Goal: Check status: Check status

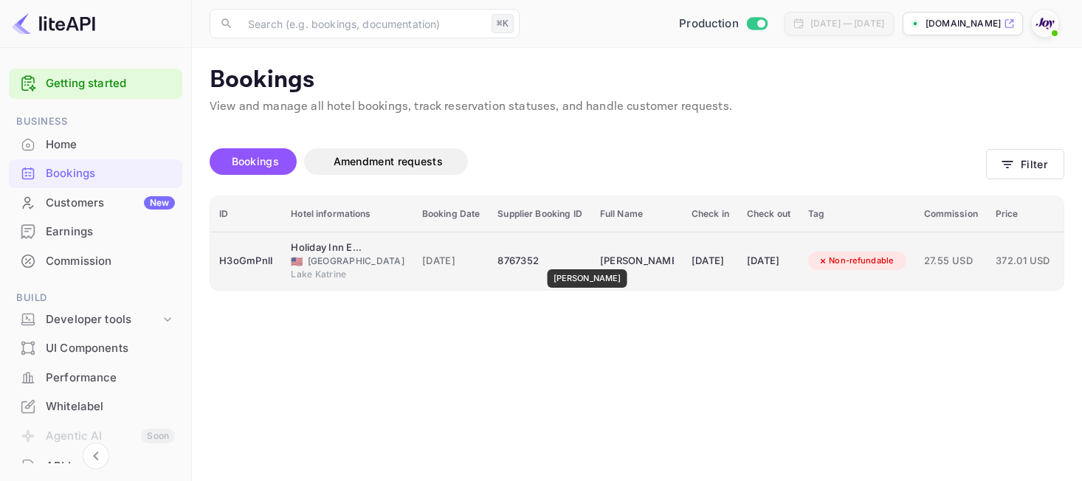
click at [600, 259] on div "[PERSON_NAME]" at bounding box center [637, 261] width 74 height 24
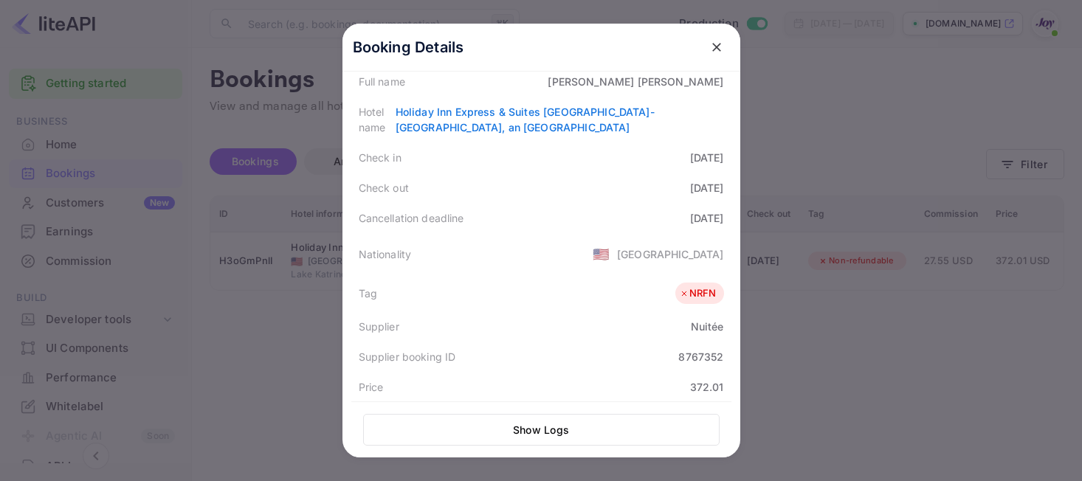
scroll to position [445, 0]
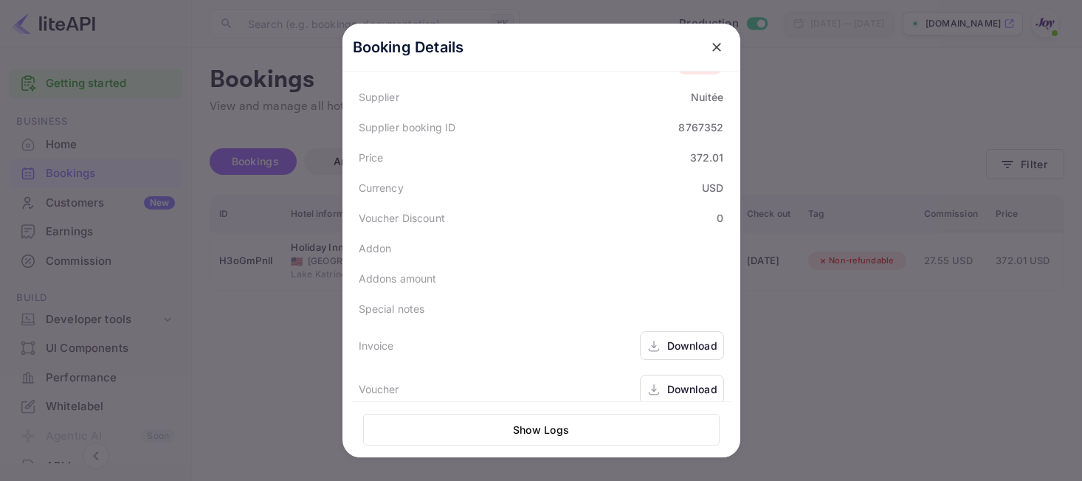
click at [652, 339] on icon at bounding box center [654, 347] width 15 height 16
click at [678, 375] on div "Download" at bounding box center [682, 389] width 84 height 29
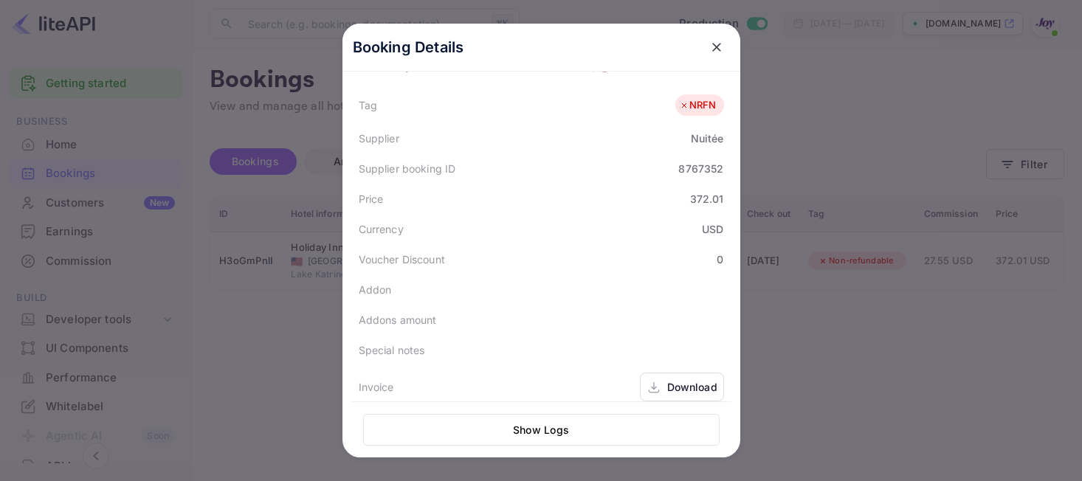
scroll to position [396, 0]
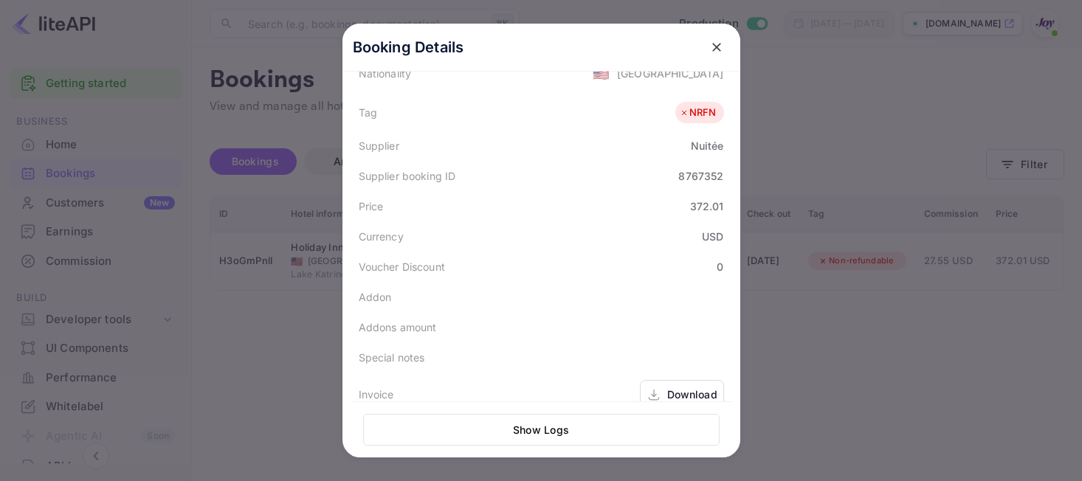
click at [701, 168] on div "8767352" at bounding box center [700, 176] width 45 height 16
copy div "8767352"
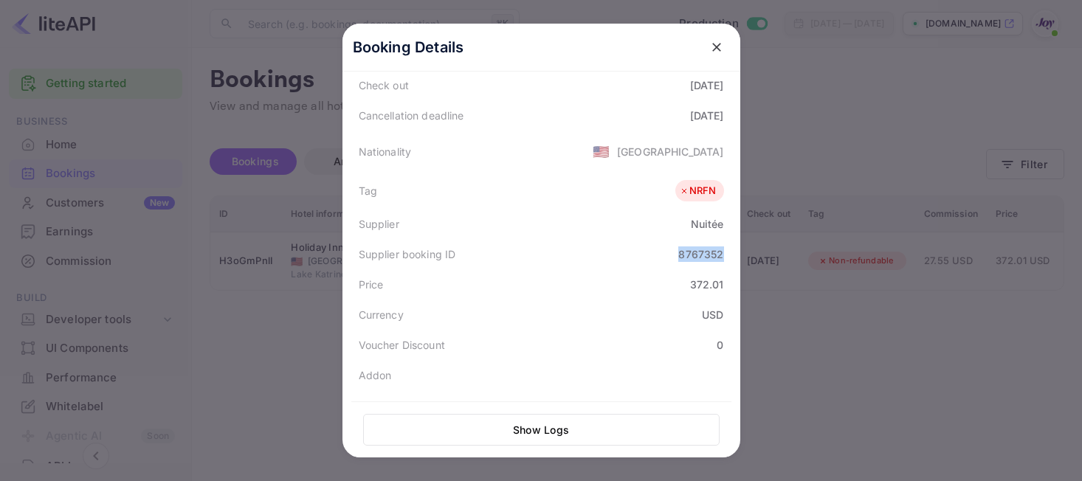
scroll to position [255, 0]
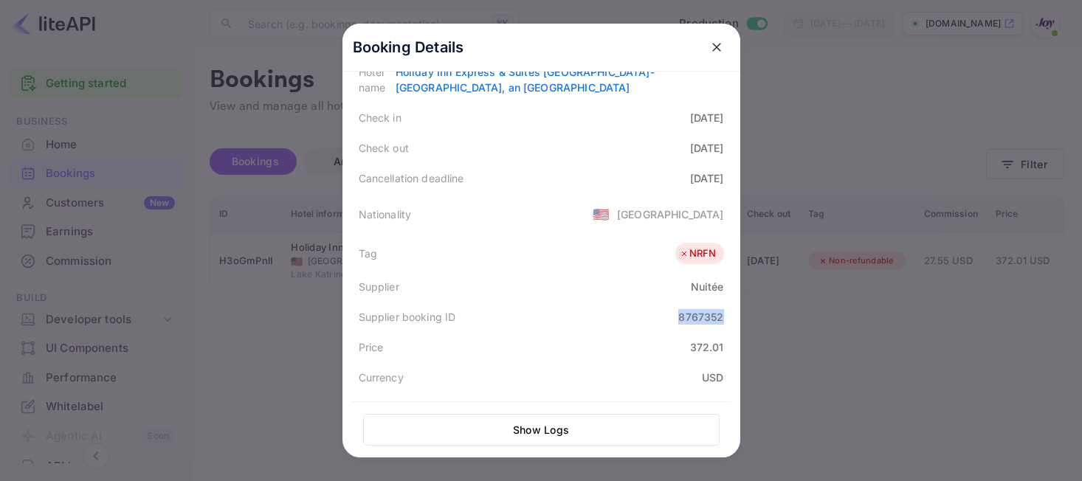
click at [719, 44] on icon "close" at bounding box center [716, 47] width 9 height 9
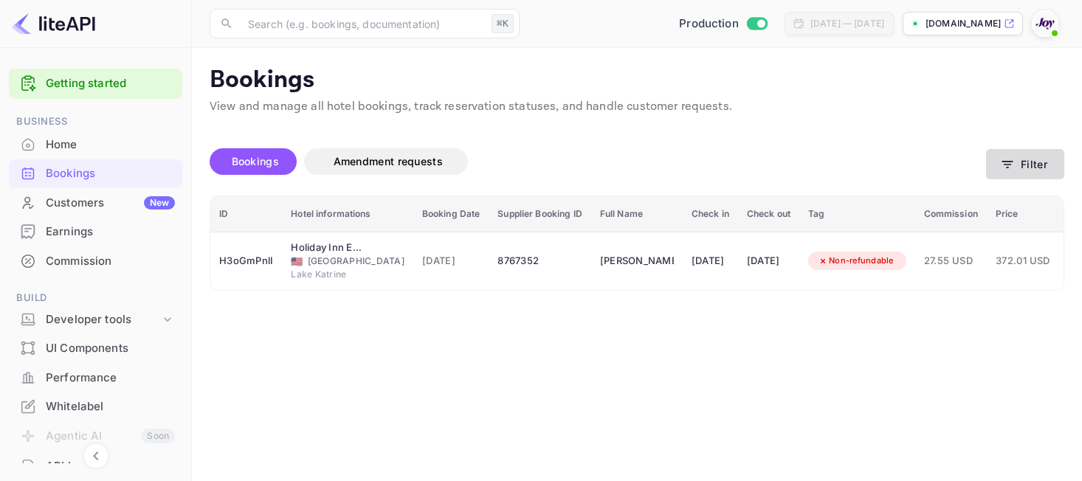
click at [1004, 173] on button "Filter" at bounding box center [1025, 164] width 78 height 30
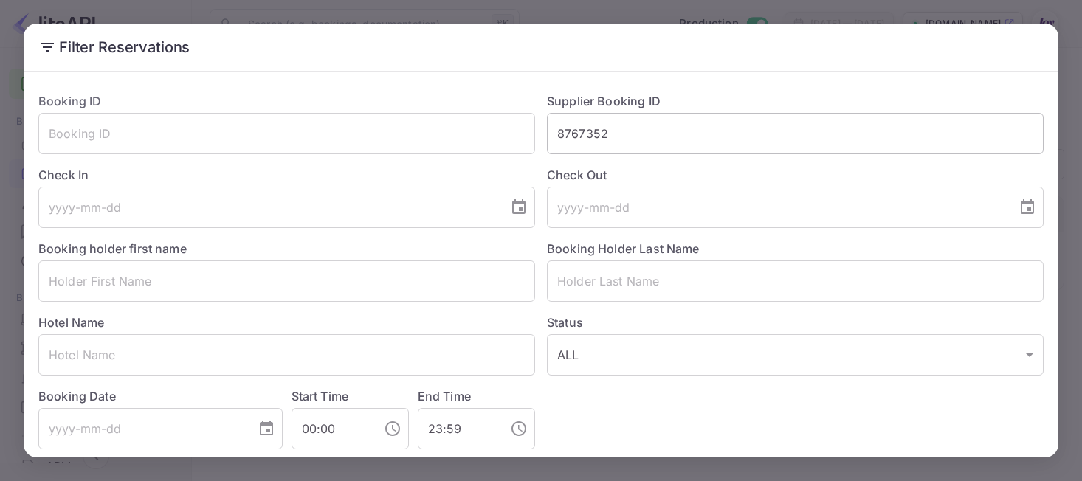
click at [560, 145] on input "8767352" at bounding box center [795, 133] width 497 height 41
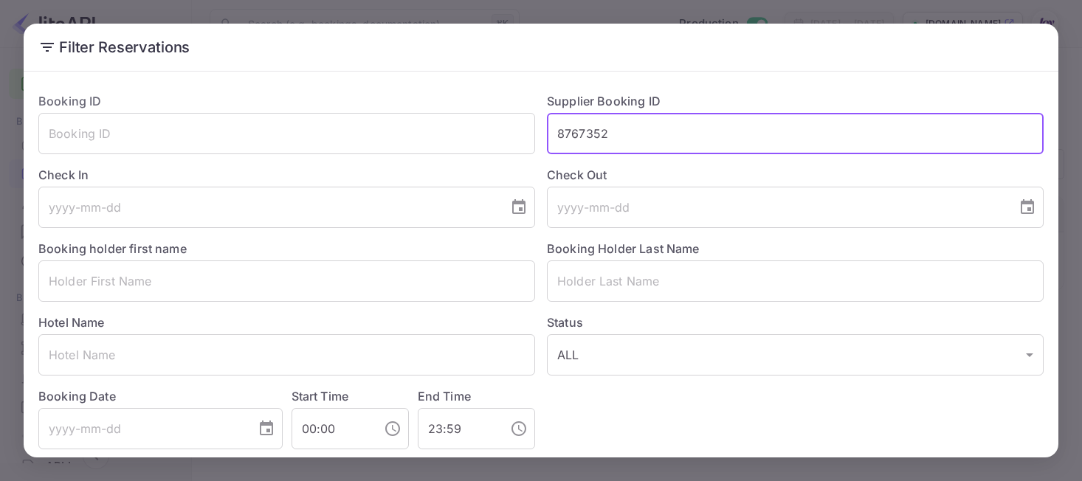
click at [560, 145] on input "8767352" at bounding box center [795, 133] width 497 height 41
paste input "8791581"
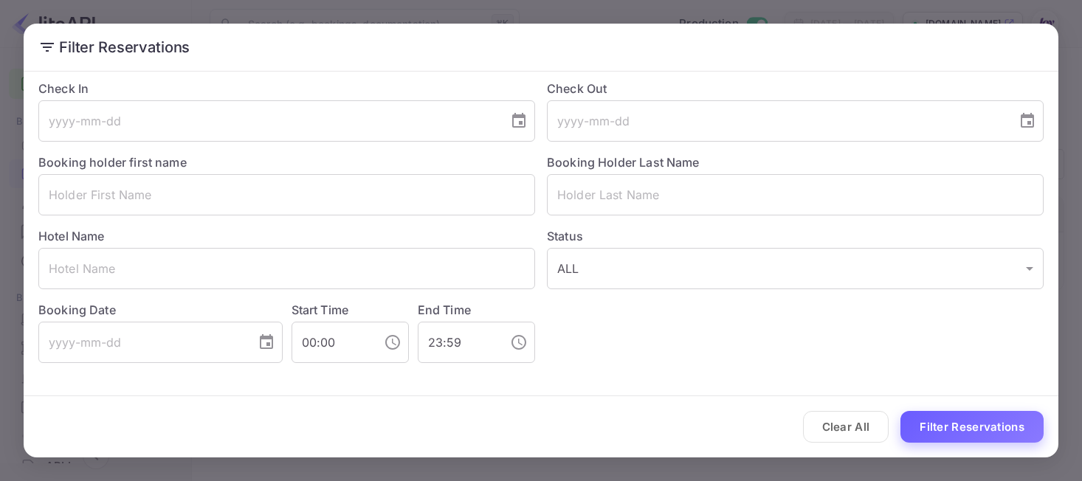
type input "8791581"
click at [1011, 431] on button "Filter Reservations" at bounding box center [972, 427] width 143 height 32
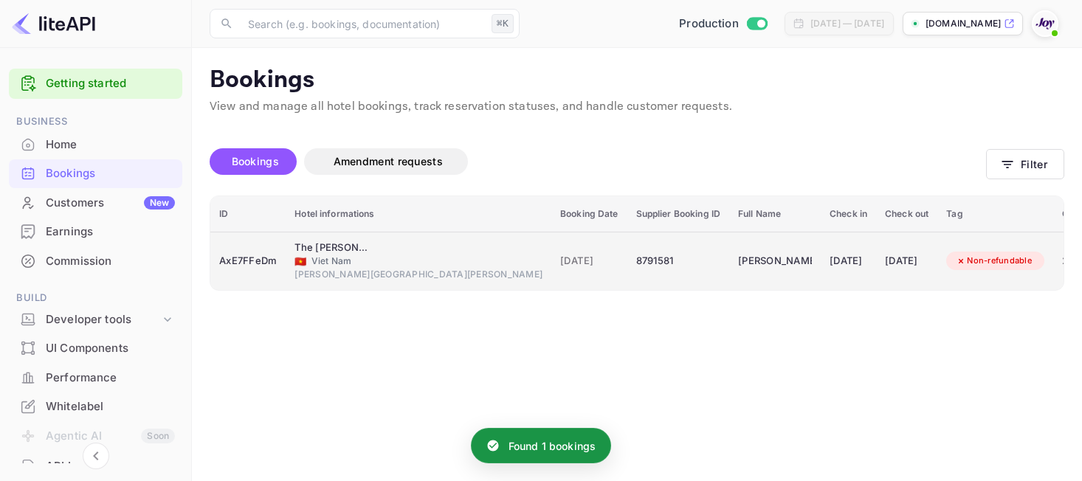
click at [636, 269] on div "8791581" at bounding box center [678, 261] width 84 height 24
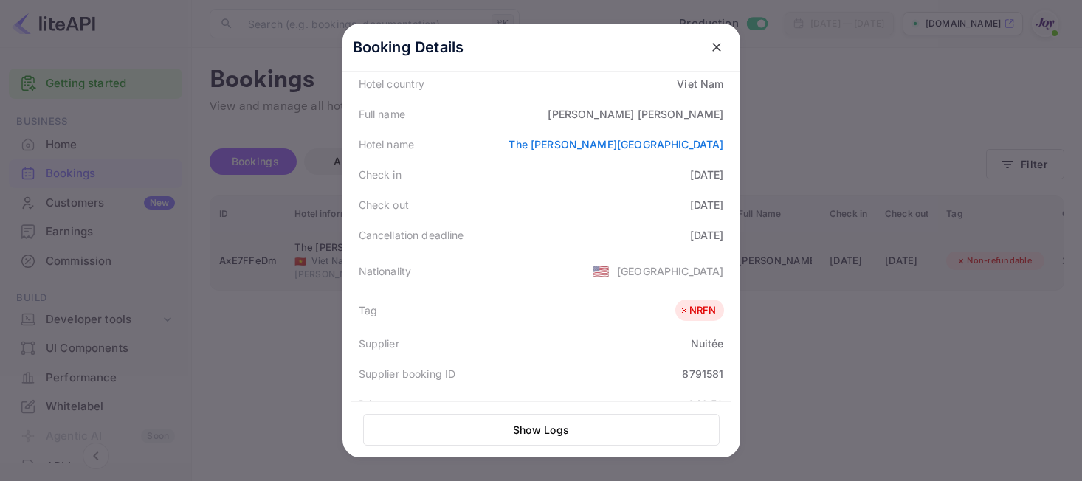
scroll to position [445, 0]
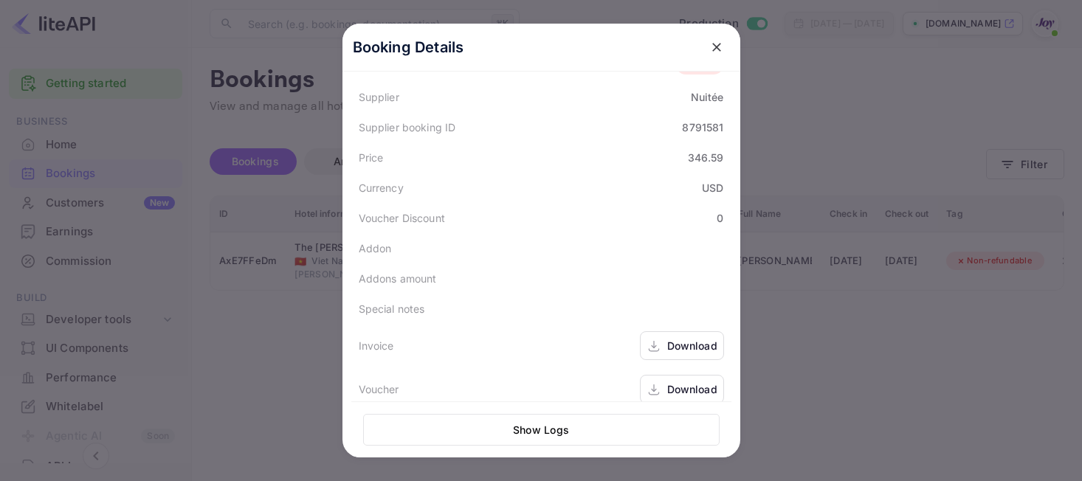
click at [661, 331] on div "Download" at bounding box center [682, 345] width 84 height 29
click at [701, 382] on div "Download" at bounding box center [692, 390] width 50 height 16
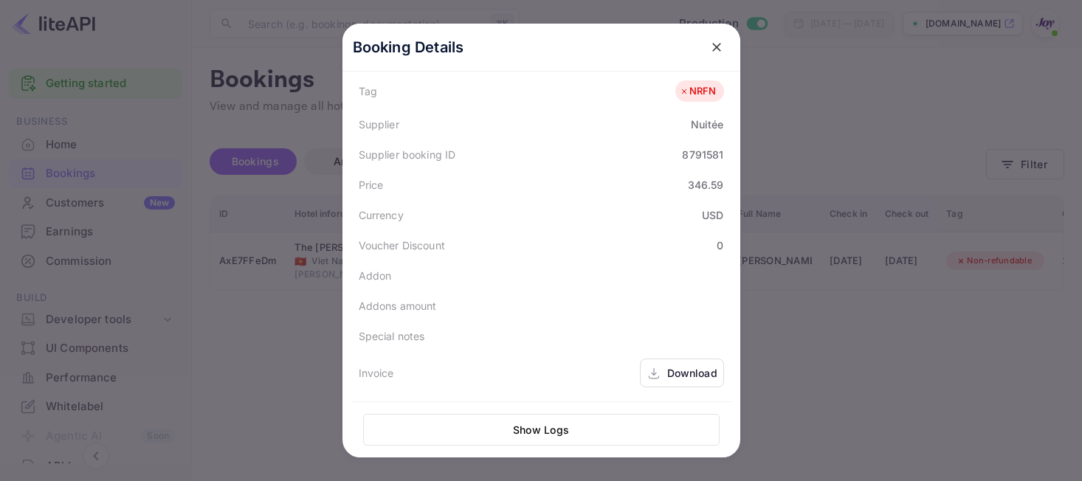
scroll to position [413, 0]
click at [704, 151] on div "8791581" at bounding box center [702, 159] width 41 height 16
copy div "8791581"
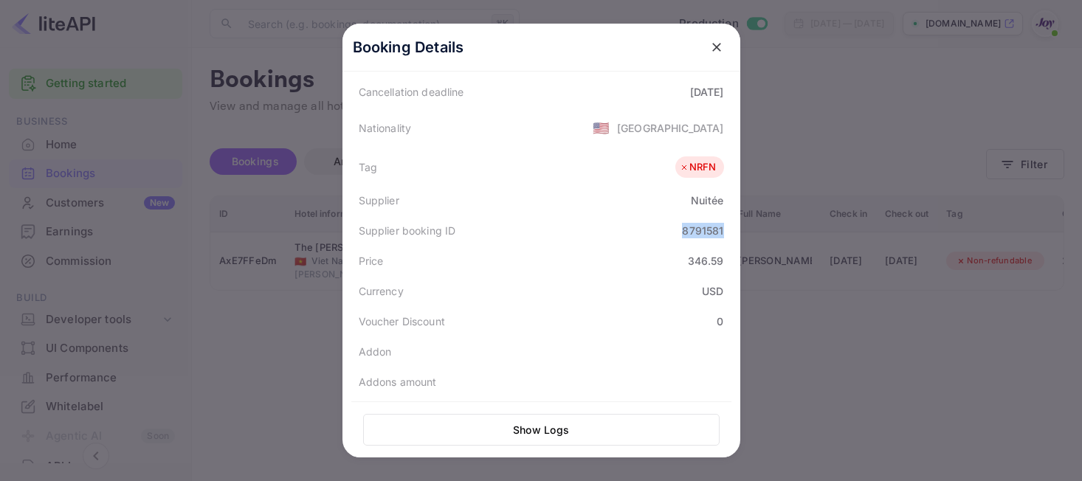
scroll to position [247, 0]
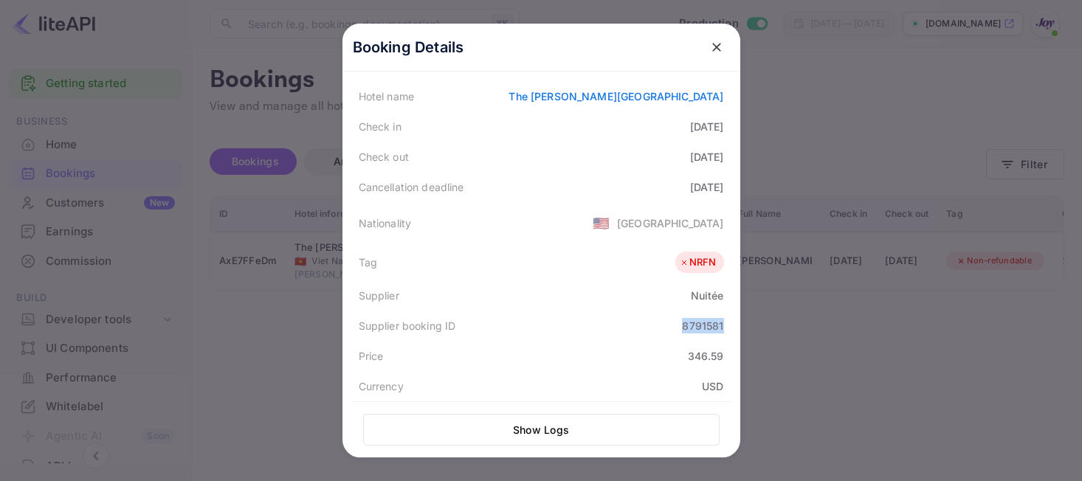
click at [713, 49] on icon "close" at bounding box center [716, 47] width 15 height 15
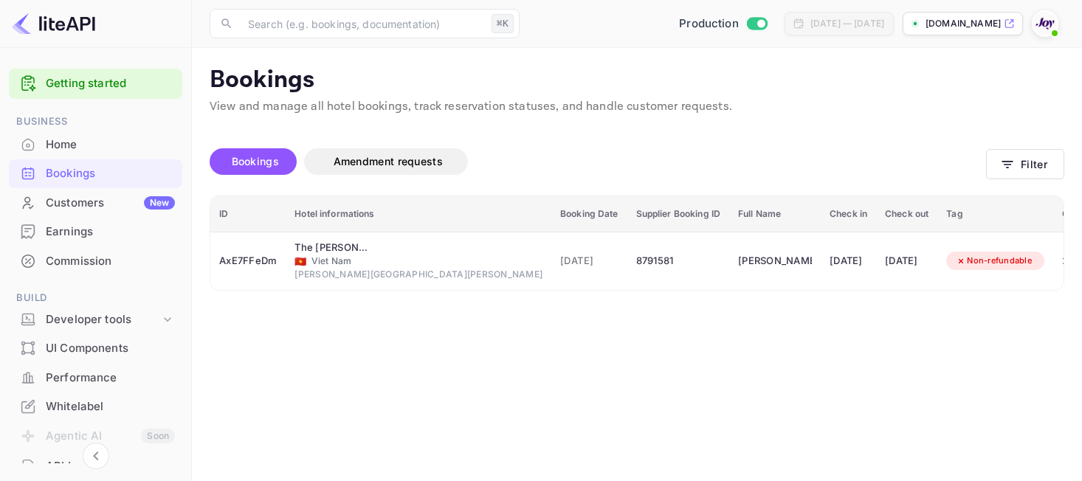
click at [1019, 185] on div "Bookings Amendment requests Filter" at bounding box center [637, 165] width 855 height 62
click at [1013, 150] on button "Filter" at bounding box center [1025, 164] width 78 height 30
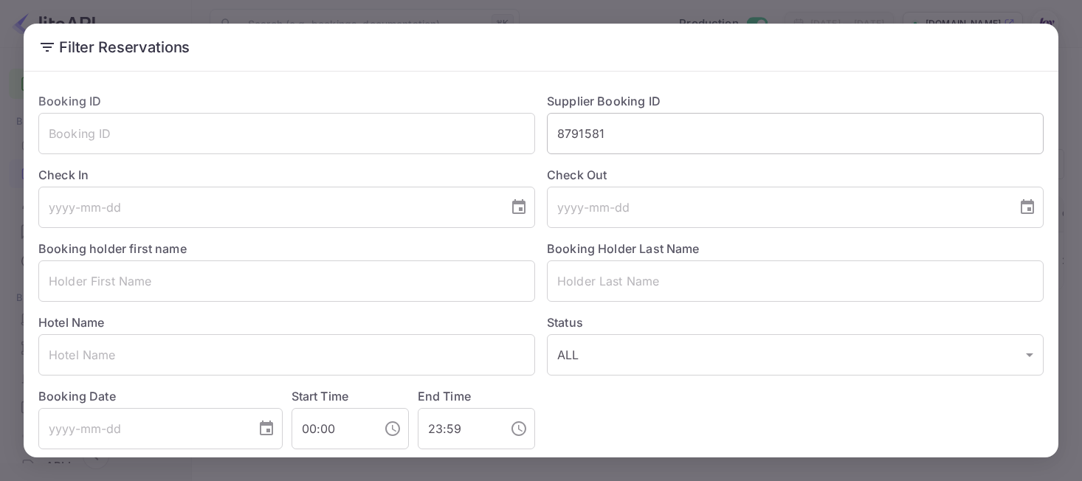
click at [758, 135] on input "8791581" at bounding box center [795, 133] width 497 height 41
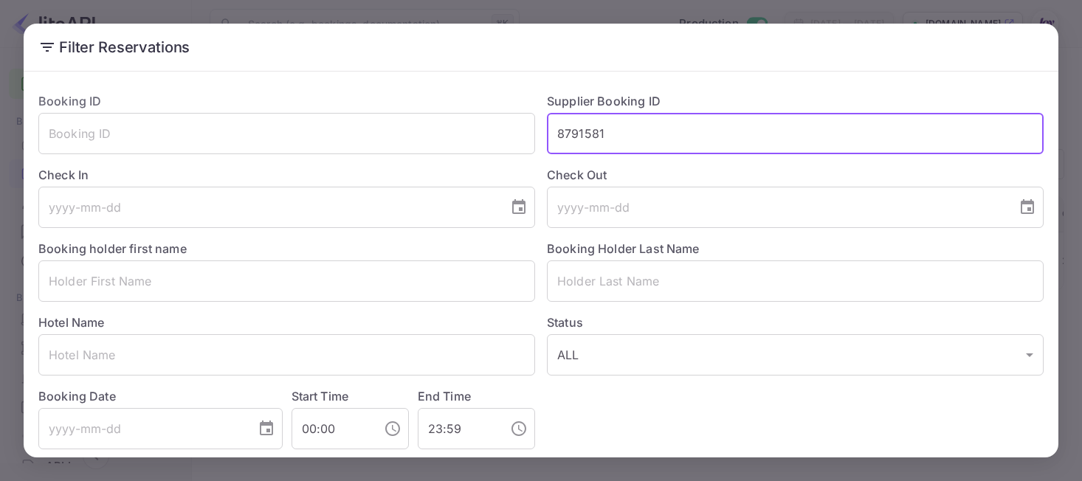
click at [758, 135] on input "8791581" at bounding box center [795, 133] width 497 height 41
paste input "8753989"
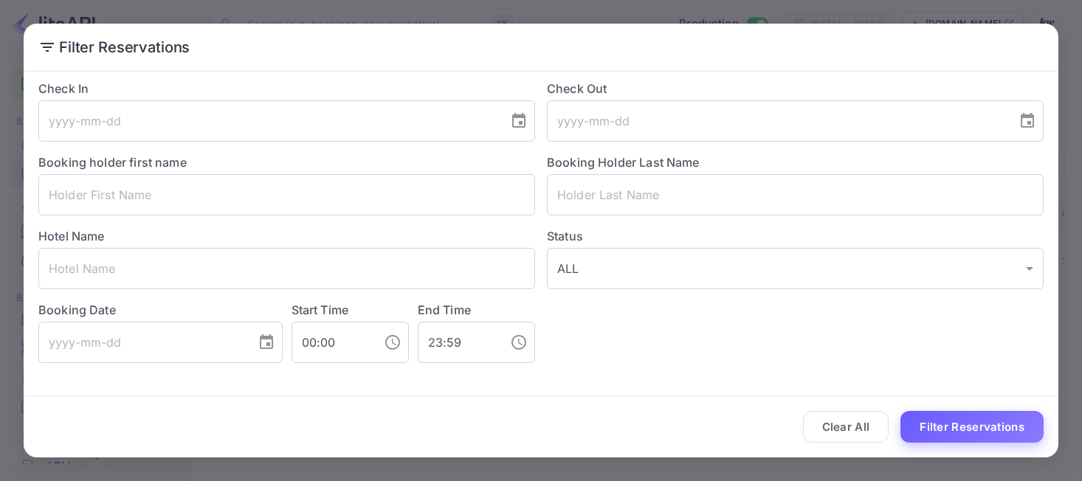
type input "8753989"
click at [940, 431] on button "Filter Reservations" at bounding box center [972, 427] width 143 height 32
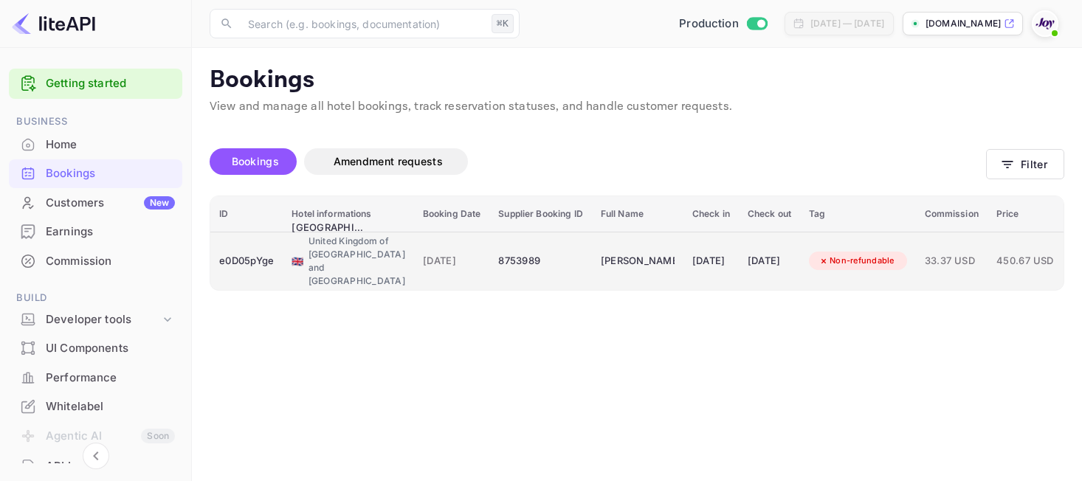
click at [684, 246] on td "[DATE]" at bounding box center [711, 261] width 55 height 58
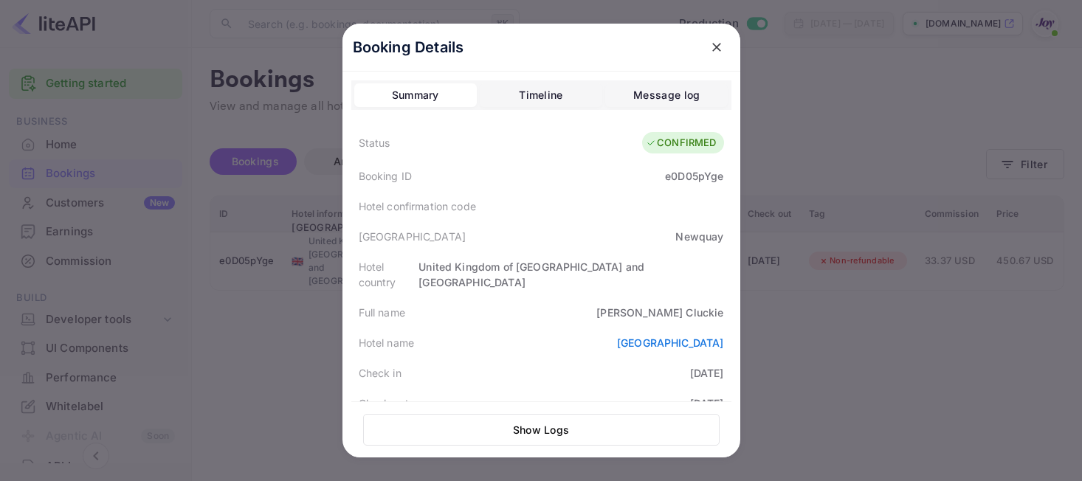
scroll to position [445, 0]
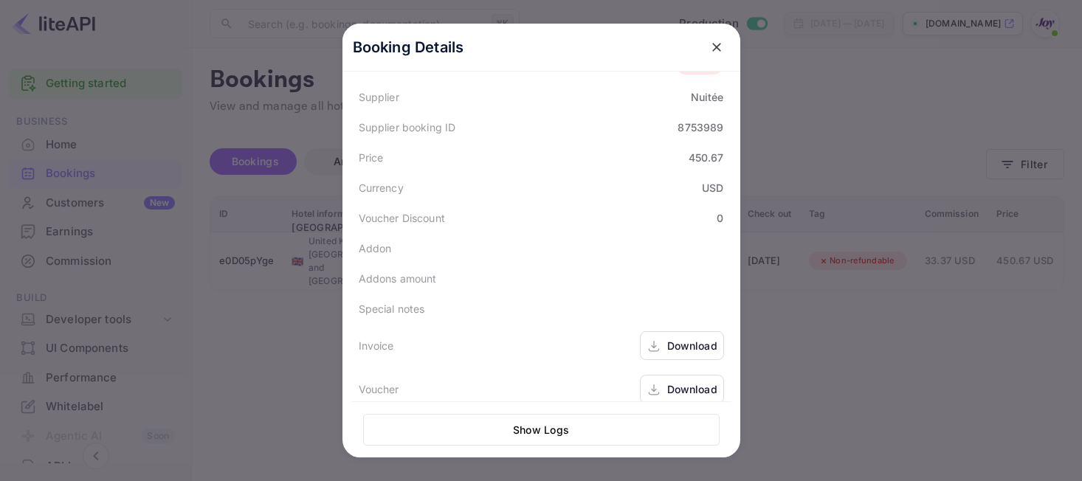
click at [657, 339] on icon at bounding box center [654, 347] width 15 height 16
click at [671, 382] on div "Download" at bounding box center [692, 390] width 50 height 16
click at [713, 49] on icon "close" at bounding box center [716, 47] width 15 height 15
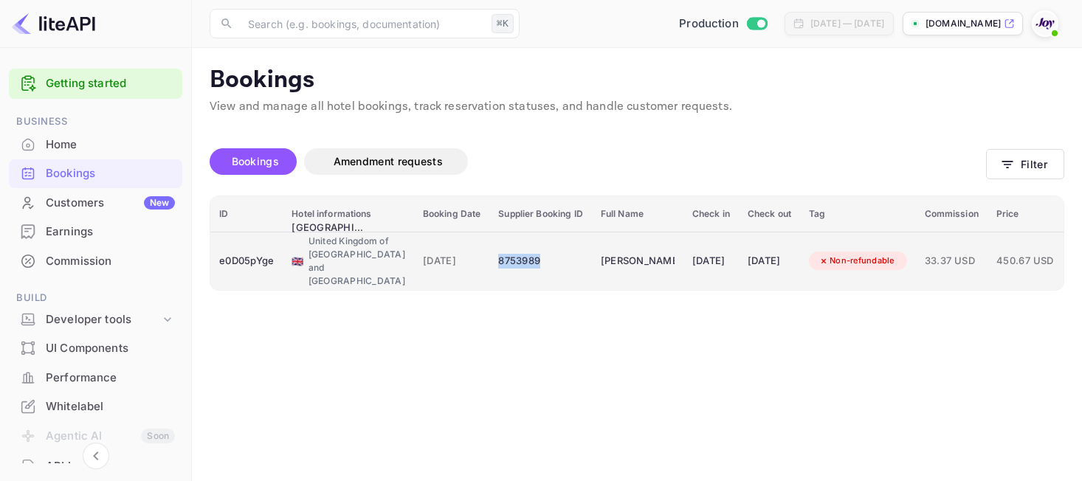
copy div "8753989"
click at [507, 258] on div "8753989" at bounding box center [540, 261] width 84 height 24
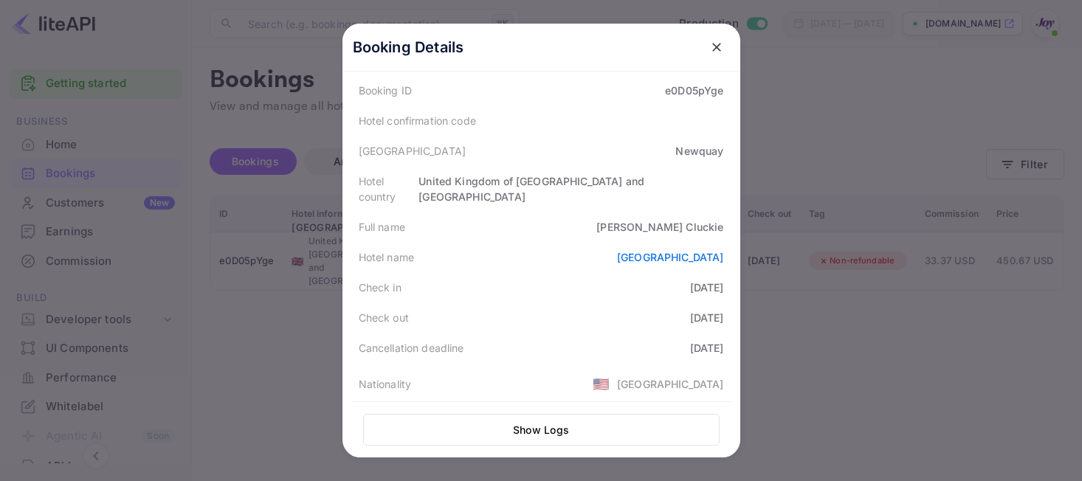
scroll to position [209, 0]
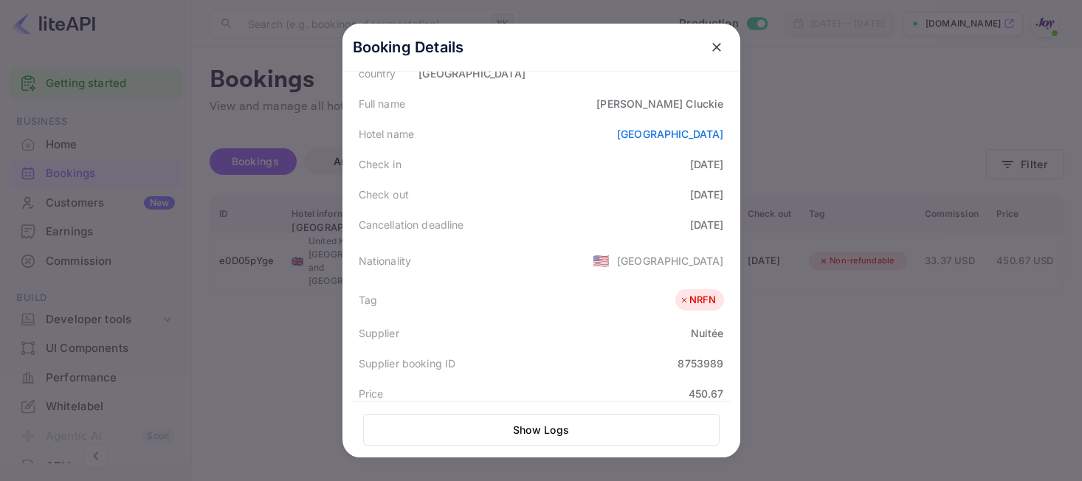
click at [720, 49] on icon "close" at bounding box center [716, 47] width 15 height 15
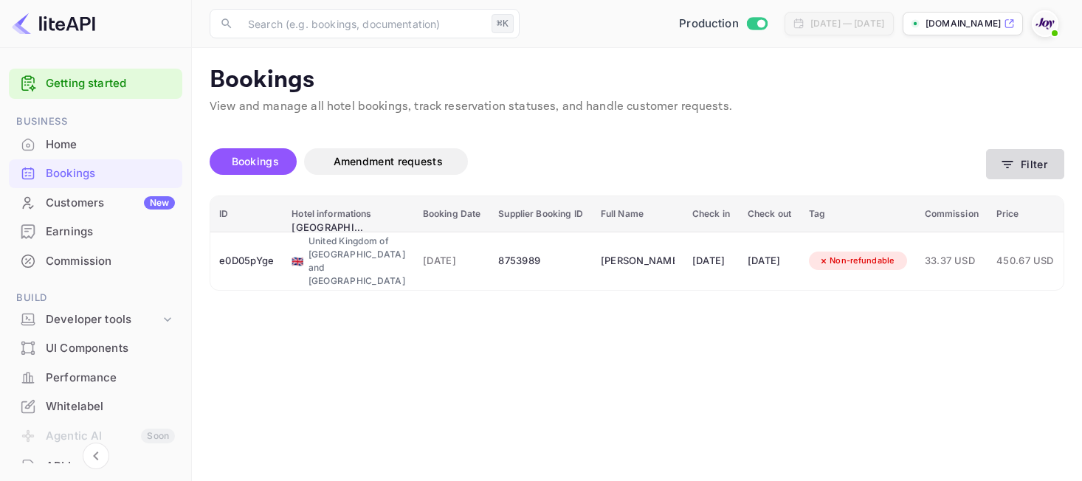
click at [1000, 168] on icon "button" at bounding box center [1007, 164] width 15 height 15
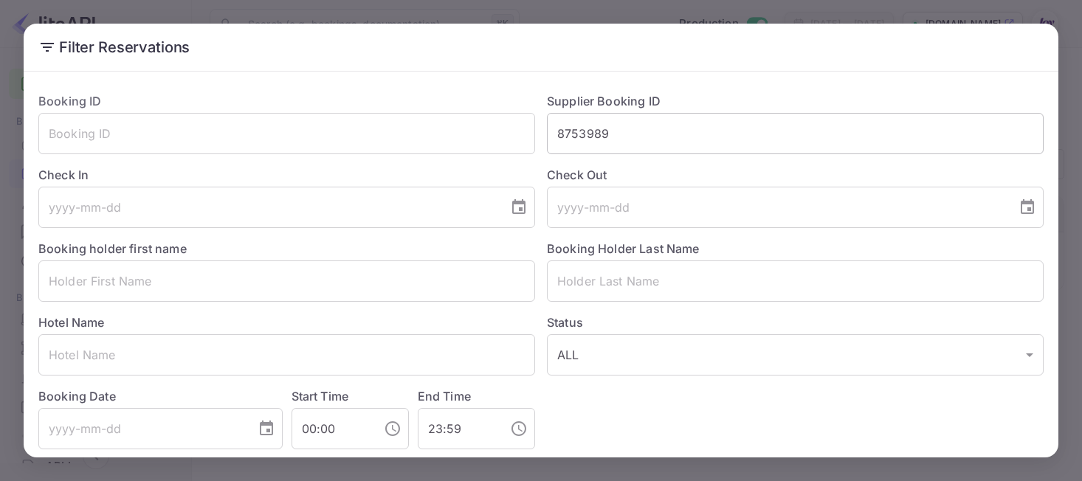
click at [607, 134] on input "8753989" at bounding box center [795, 133] width 497 height 41
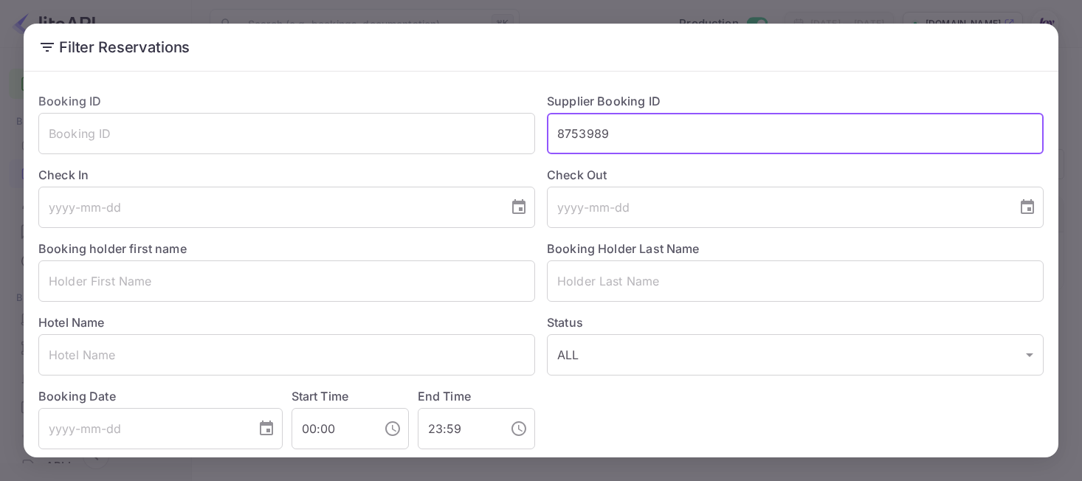
click at [607, 134] on input "8753989" at bounding box center [795, 133] width 497 height 41
paste input "8749078"
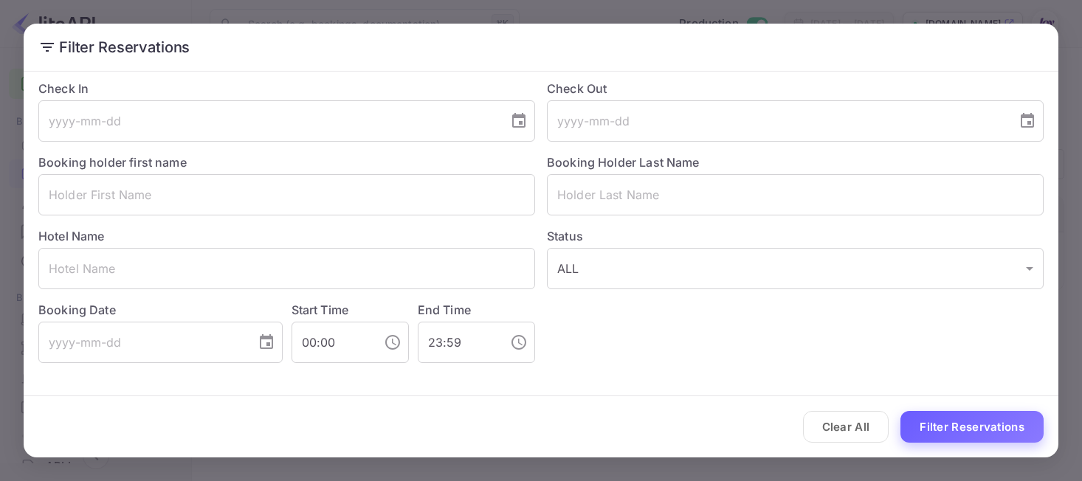
type input "8749078"
click at [951, 431] on button "Filter Reservations" at bounding box center [972, 427] width 143 height 32
